Goal: Task Accomplishment & Management: Complete application form

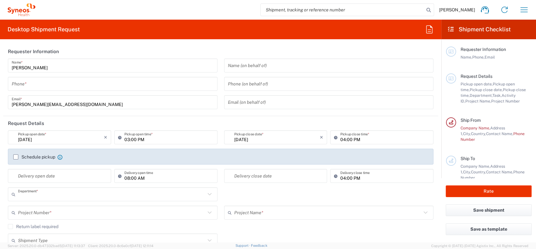
type input "3212"
type input "Syneos Health Poland sp. z.o.o"
type input "[GEOGRAPHIC_DATA]"
click at [99, 84] on input "tel" at bounding box center [113, 83] width 202 height 11
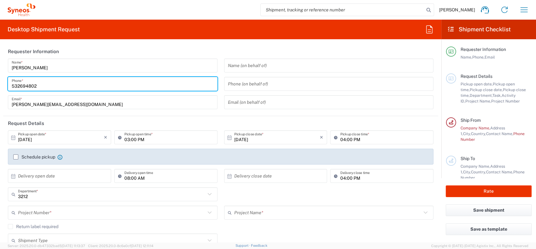
click at [57, 86] on input "532694802" at bounding box center [113, 83] width 202 height 11
click at [183, 103] on input "monika.gajerska@syneoshealth.com" at bounding box center [113, 102] width 202 height 11
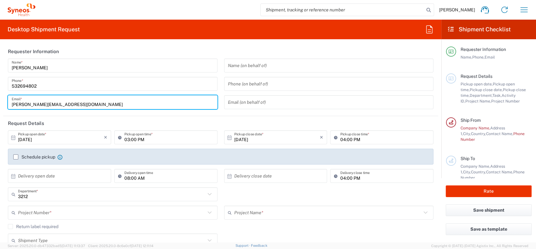
click at [12, 85] on input "532694802" at bounding box center [113, 83] width 202 height 11
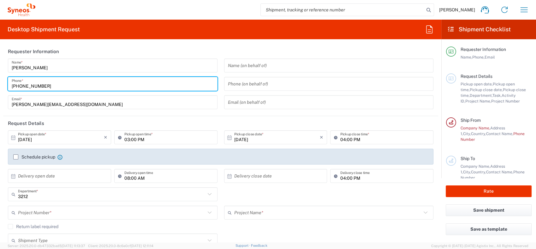
type input "+48 532694802"
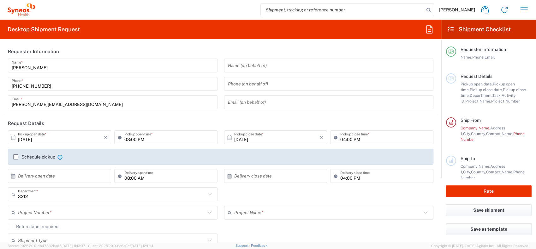
click at [152, 43] on div "Desktop Shipment Request Requester Information Monika Gajerska Name * +48 53269…" at bounding box center [220, 131] width 441 height 222
click at [315, 8] on input "search" at bounding box center [343, 10] width 164 height 12
type input "29619192661"
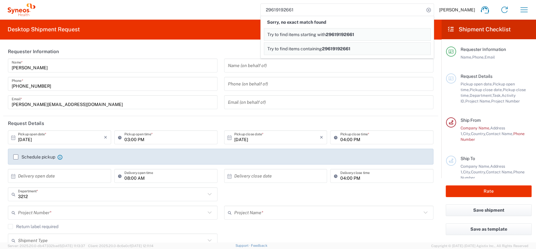
click at [335, 34] on span "29619192661" at bounding box center [340, 34] width 28 height 5
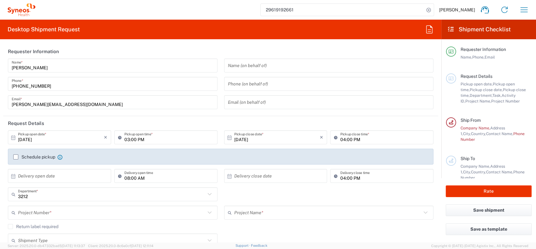
click at [224, 5] on div "29619192661 Monika Gajerska Home Shipment estimator Shipment tracking Desktop s…" at bounding box center [284, 9] width 499 height 15
